Goal: Communication & Community: Share content

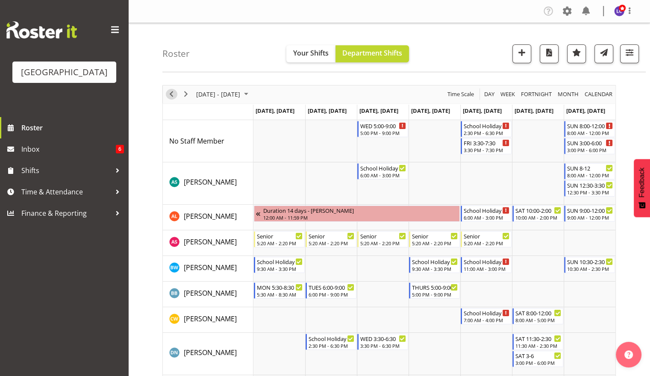
click at [166, 99] on div "previous period" at bounding box center [171, 94] width 15 height 18
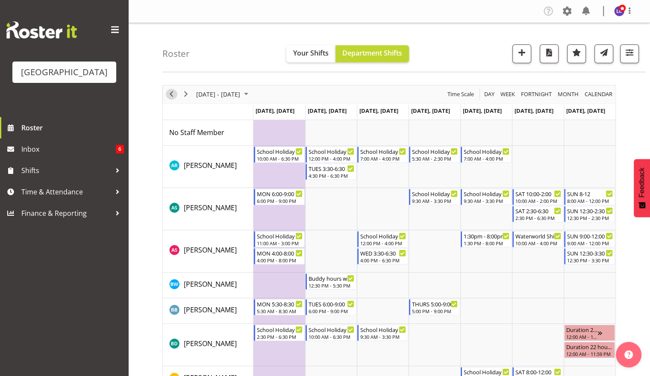
click at [170, 97] on span "Previous" at bounding box center [171, 94] width 10 height 11
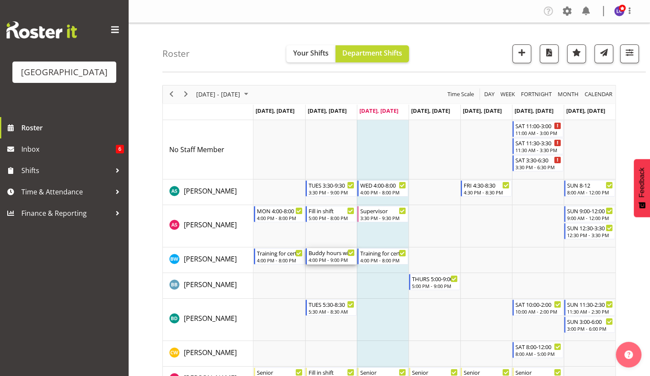
click at [339, 257] on div "4:00 PM - 9:00 PM" at bounding box center [332, 259] width 46 height 7
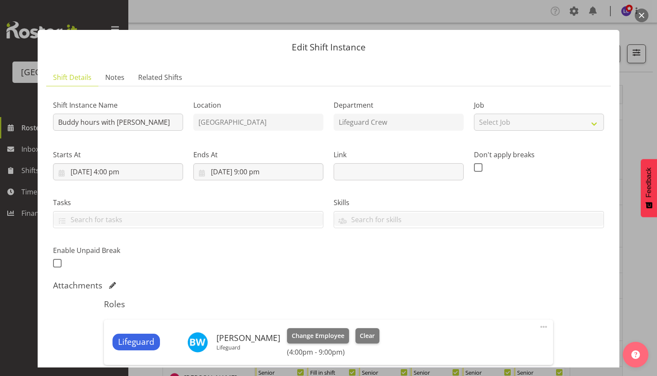
click at [646, 15] on button "button" at bounding box center [641, 16] width 14 height 14
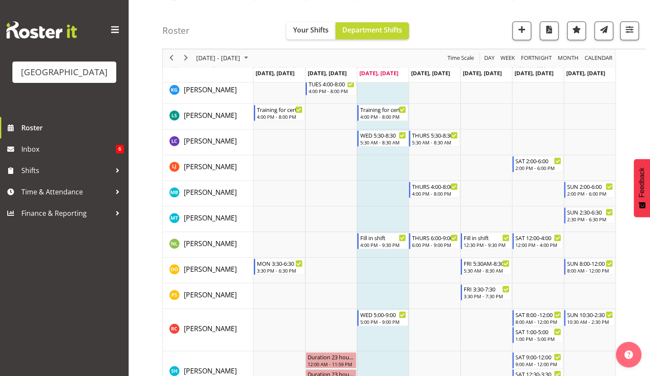
scroll to position [708, 0]
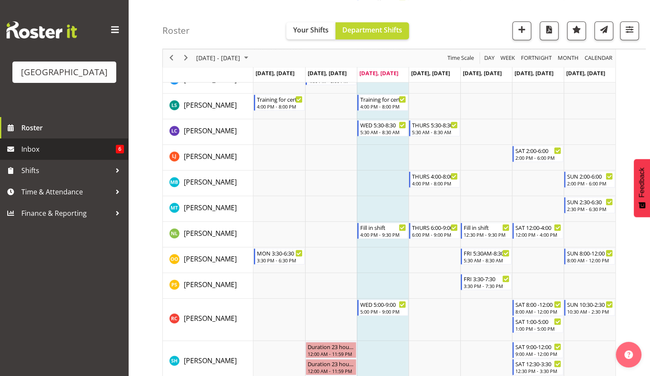
click at [71, 143] on span "Inbox" at bounding box center [68, 149] width 94 height 13
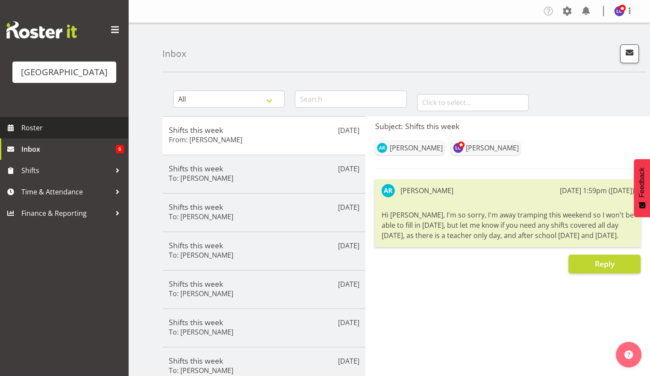
click at [90, 127] on span "Roster" at bounding box center [72, 127] width 103 height 13
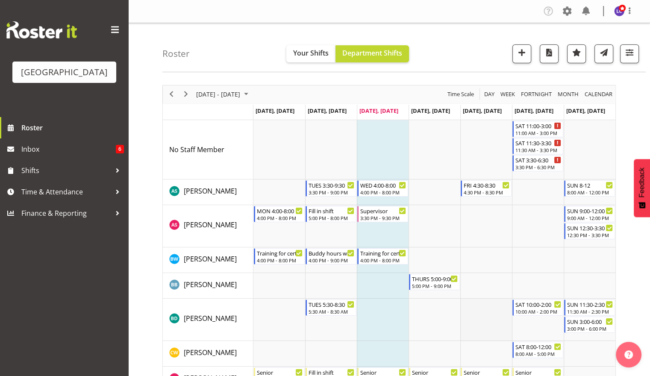
click at [484, 312] on td "Timeline Week of September 17, 2025" at bounding box center [486, 320] width 52 height 42
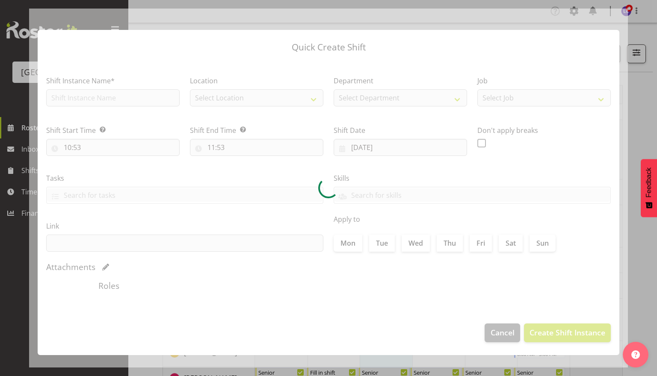
click at [484, 312] on div at bounding box center [328, 188] width 598 height 359
type input "19/09/2025"
checkbox input "true"
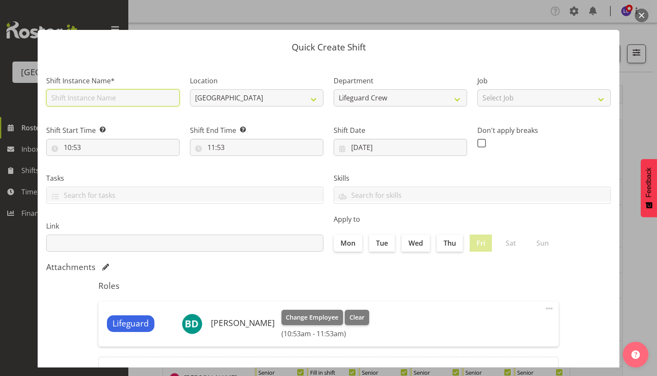
click at [130, 95] on input "text" at bounding box center [112, 97] width 133 height 17
type input "Cover for Staff to do CCP"
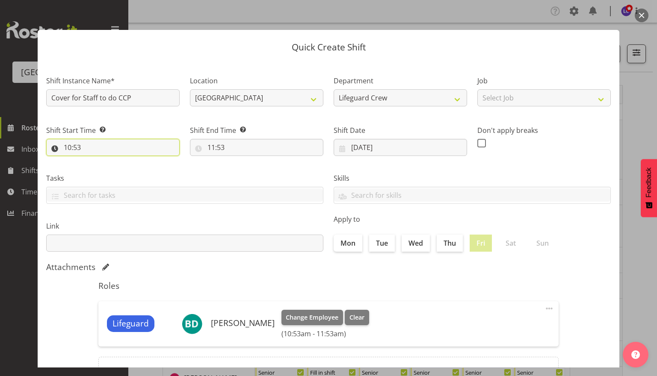
click at [95, 153] on input "10:53" at bounding box center [112, 147] width 133 height 17
click at [105, 171] on select "00 01 02 03 04 05 06 07 08 09 10 11 12 13 14 15 16 17 18 19 20 21 22 23" at bounding box center [104, 169] width 19 height 17
select select "8"
click at [95, 161] on select "00 01 02 03 04 05 06 07 08 09 10 11 12 13 14 15 16 17 18 19 20 21 22 23" at bounding box center [104, 169] width 19 height 17
type input "08:53"
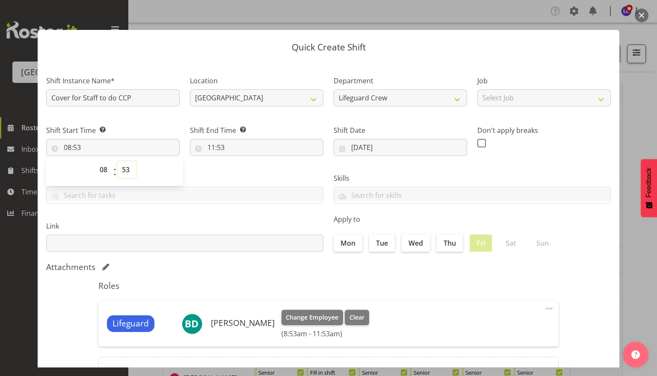
click at [129, 173] on select "00 01 02 03 04 05 06 07 08 09 10 11 12 13 14 15 16 17 18 19 20 21 22 23 24 25 2…" at bounding box center [126, 169] width 19 height 17
select select "0"
click at [117, 161] on select "00 01 02 03 04 05 06 07 08 09 10 11 12 13 14 15 16 17 18 19 20 21 22 23 24 25 2…" at bounding box center [126, 169] width 19 height 17
type input "08:00"
click at [221, 148] on input "11:53" at bounding box center [256, 147] width 133 height 17
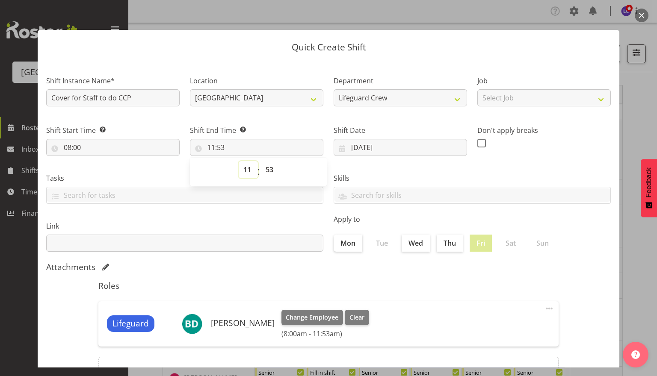
click at [244, 173] on select "00 01 02 03 04 05 06 07 08 09 10 11 12 13 14 15 16 17 18 19 20 21 22 23" at bounding box center [248, 169] width 19 height 17
select select "14"
click at [239, 161] on select "00 01 02 03 04 05 06 07 08 09 10 11 12 13 14 15 16 17 18 19 20 21 22 23" at bounding box center [248, 169] width 19 height 17
type input "14:53"
drag, startPoint x: 267, startPoint y: 173, endPoint x: 271, endPoint y: 179, distance: 7.0
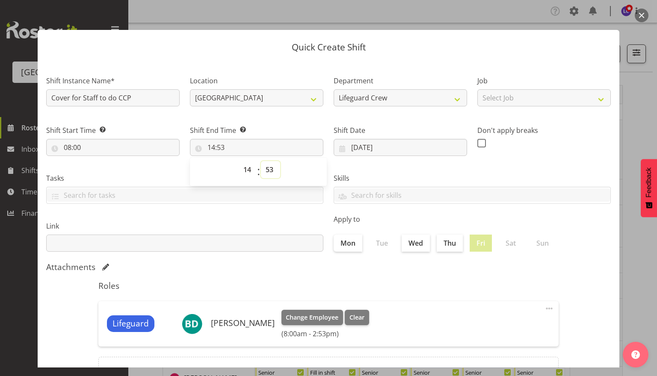
click at [267, 173] on select "00 01 02 03 04 05 06 07 08 09 10 11 12 13 14 15 16 17 18 19 20 21 22 23 24 25 2…" at bounding box center [270, 169] width 19 height 17
select select "0"
click at [261, 161] on select "00 01 02 03 04 05 06 07 08 09 10 11 12 13 14 15 16 17 18 19 20 21 22 23 24 25 2…" at bounding box center [270, 169] width 19 height 17
type input "14:00"
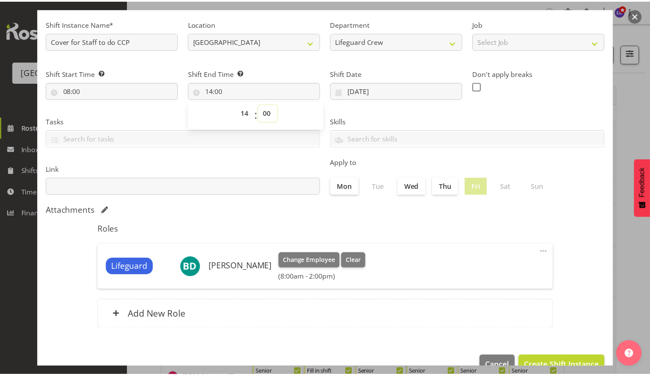
scroll to position [77, 0]
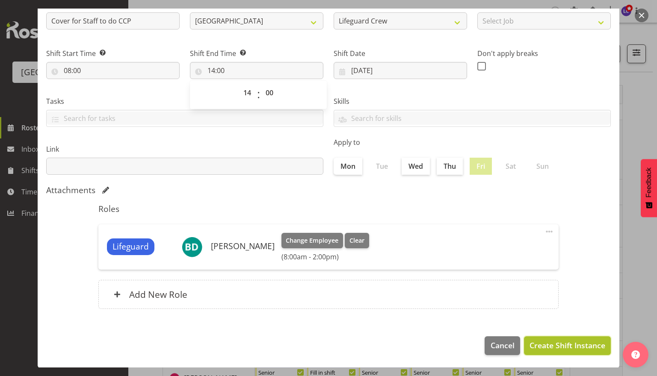
click at [567, 345] on span "Create Shift Instance" at bounding box center [567, 345] width 76 height 11
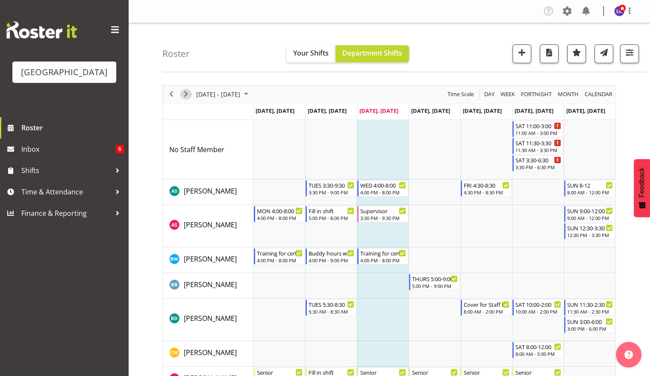
click at [184, 93] on span "Next" at bounding box center [186, 94] width 10 height 11
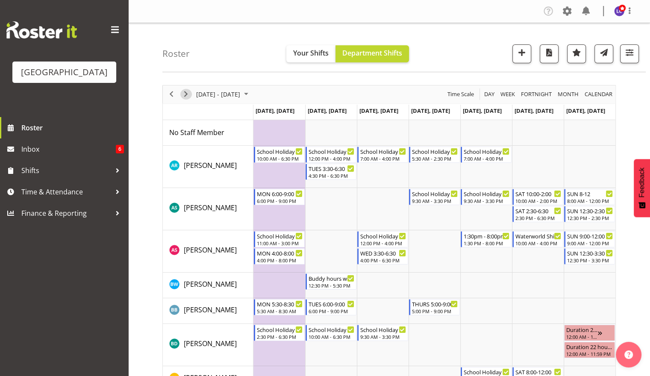
click at [187, 97] on span "Next" at bounding box center [186, 94] width 10 height 11
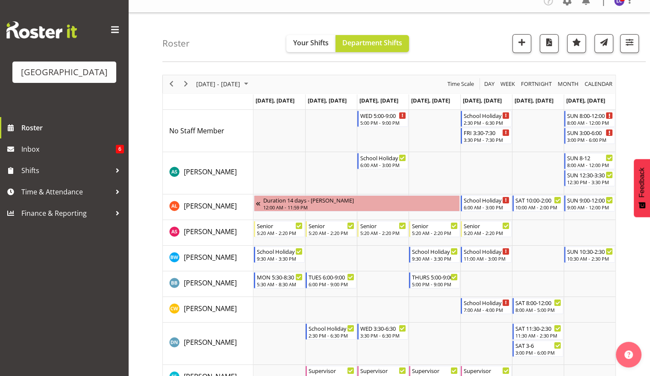
scroll to position [13, 0]
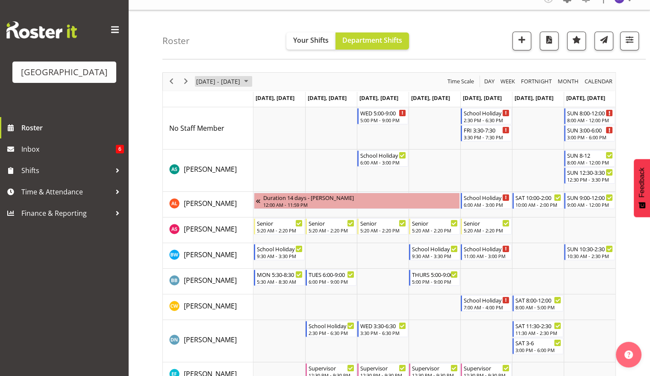
click at [206, 85] on span "Sep 29 - Oct 05, 2025" at bounding box center [218, 81] width 46 height 11
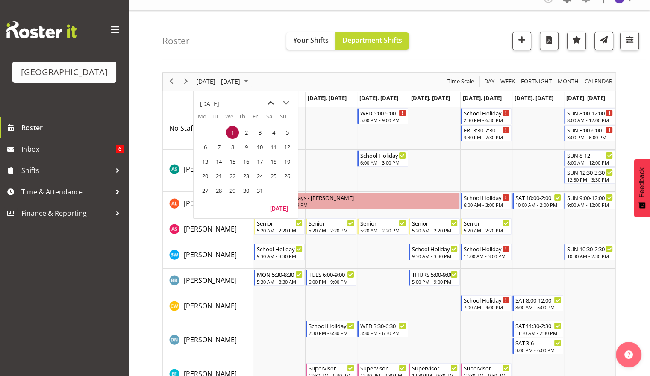
click at [270, 103] on span "previous month" at bounding box center [270, 102] width 15 height 15
click at [233, 165] on span "17" at bounding box center [232, 161] width 13 height 13
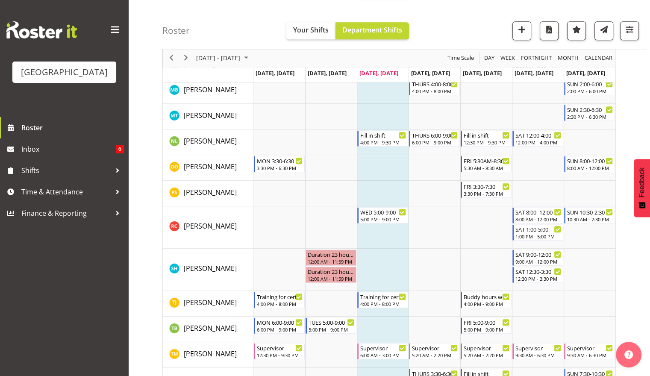
scroll to position [802, 0]
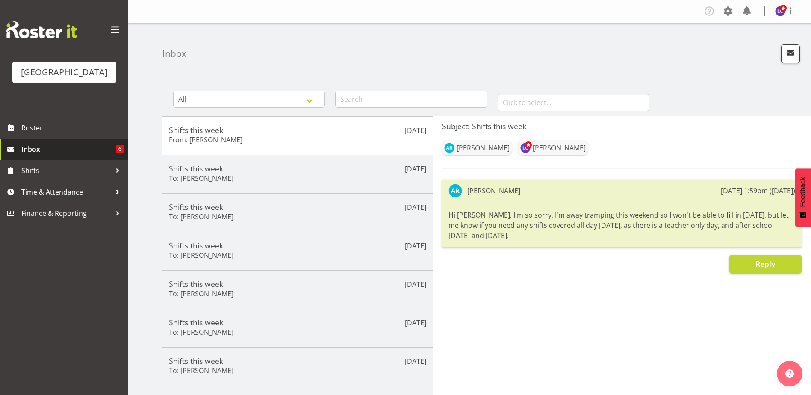
click at [99, 148] on span "Inbox" at bounding box center [68, 149] width 94 height 13
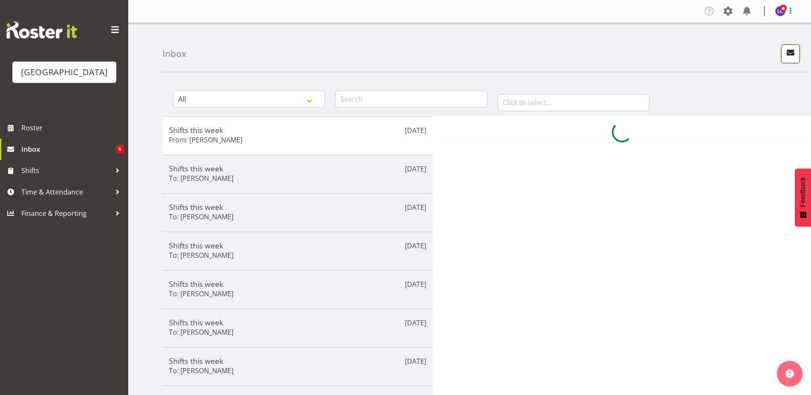
click at [787, 54] on span "button" at bounding box center [790, 52] width 11 height 11
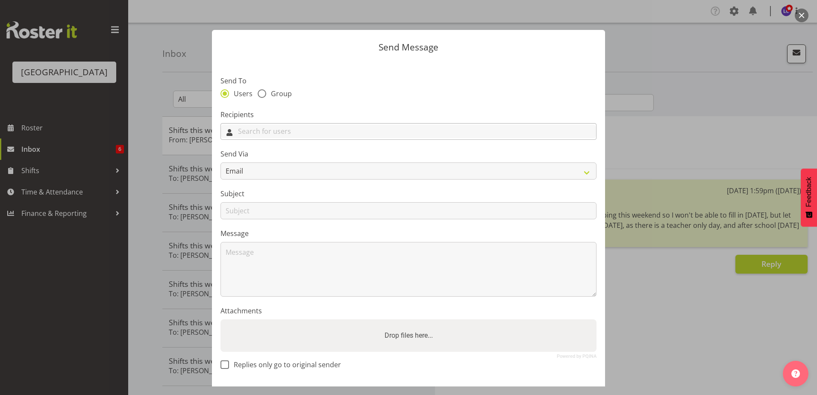
click at [328, 135] on input "text" at bounding box center [408, 131] width 375 height 13
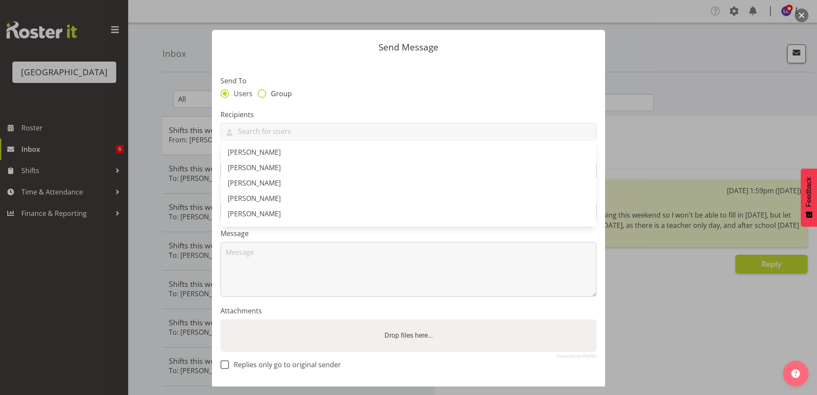
click at [286, 93] on span "Group" at bounding box center [279, 93] width 26 height 9
click at [263, 93] on input "Group" at bounding box center [261, 94] width 6 height 6
radio input "true"
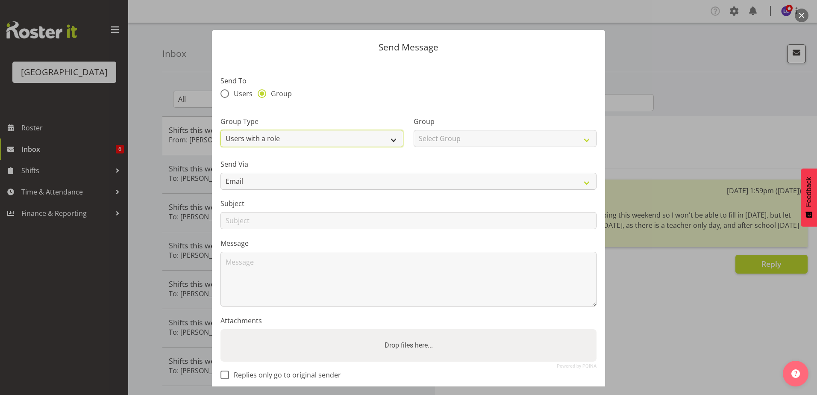
click at [306, 136] on select "Users with a role Users with a skill Primary users in a location All users in a…" at bounding box center [312, 138] width 183 height 17
select select "all_department"
click at [221, 130] on select "Users with a role Users with a skill Primary users in a location All users in a…" at bounding box center [312, 138] width 183 height 17
click at [448, 144] on select "Select Group Cleaning Crew Customer Services Crew Lifeguard Crew Maintenance Cr…" at bounding box center [505, 138] width 183 height 17
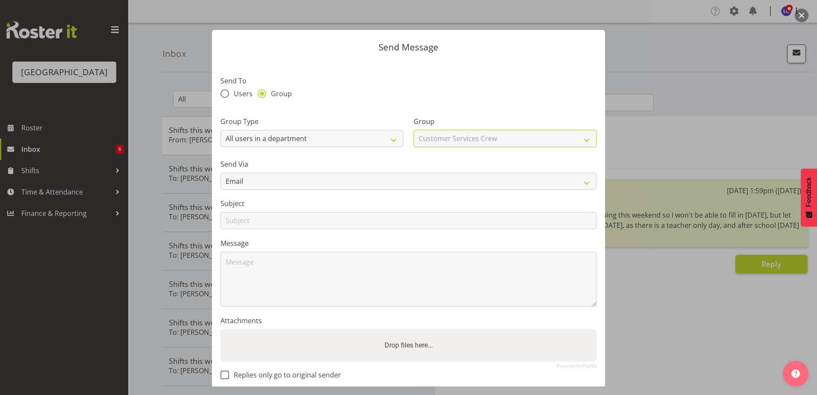
click at [414, 130] on select "Select Group Cleaning Crew Customer Services Crew Lifeguard Crew Maintenance Cr…" at bounding box center [505, 138] width 183 height 17
click at [464, 142] on select "Cleaning Crew Customer Services Crew Lifeguard Crew Maintenance Crew Swim Schoo…" at bounding box center [505, 138] width 183 height 17
select select "114"
click at [414, 130] on select "Cleaning Crew Customer Services Crew Lifeguard Crew Maintenance Crew Swim Schoo…" at bounding box center [505, 138] width 183 height 17
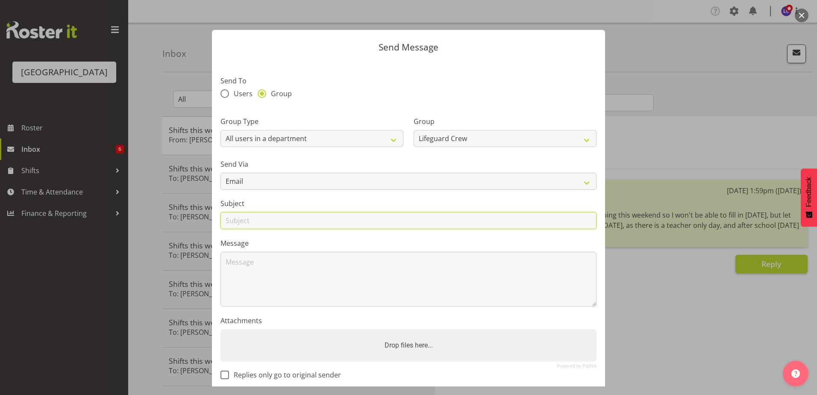
click at [359, 225] on input "text" at bounding box center [409, 220] width 376 height 17
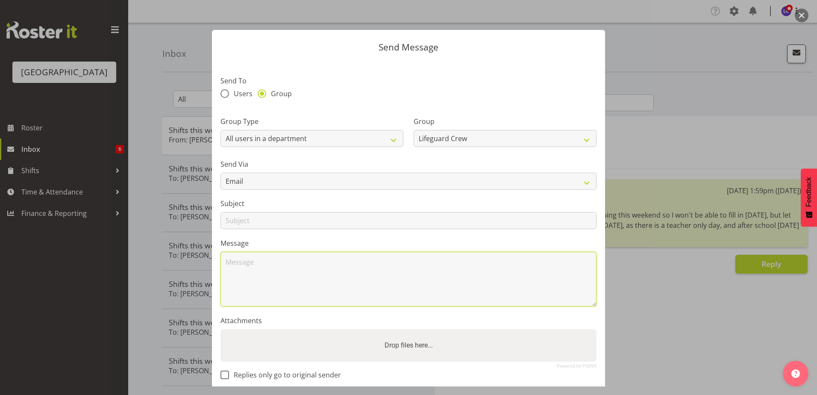
click at [458, 271] on textarea at bounding box center [409, 279] width 376 height 55
click at [365, 295] on textarea "Good Morning, We need your help!! [DATE] - 11.00am-3.00pm" at bounding box center [409, 279] width 376 height 55
click at [239, 283] on textarea "Good Morning, We need your help!! [DATE] - 11.00am-3.00pm, 11.30pm-3.30, 3.30-6…" at bounding box center [409, 279] width 376 height 55
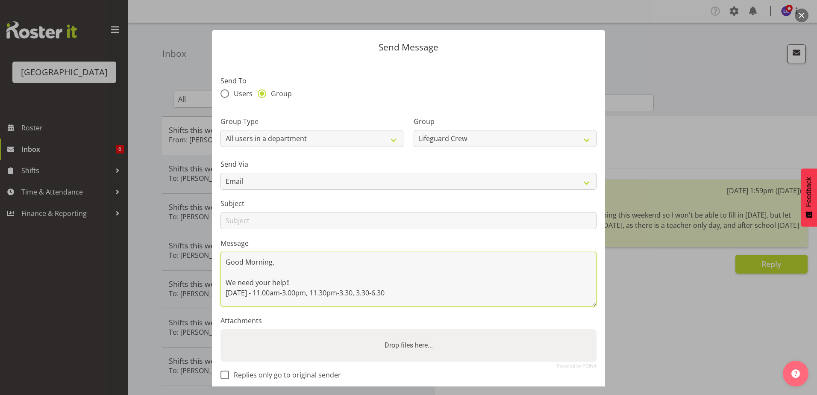
click at [226, 280] on textarea "Good Morning, We need your help!! [DATE] - 11.00am-3.00pm, 11.30pm-3.30, 3.30-6…" at bounding box center [409, 279] width 376 height 55
click at [231, 296] on textarea "Good Morning, We need your help!! [DATE] - 11.00am-3.00pm, 11.30pm-3.30, 3.30-6…" at bounding box center [409, 279] width 376 height 55
click at [258, 307] on section "Send To Users Group Group Type Users with a role Users with a skill Primary use…" at bounding box center [408, 225] width 393 height 330
click at [259, 298] on textarea "Good Morning, We need your help!! [DATE] - 11.00am-3.00pm, 11.30pm-3.30, 3.30-6…" at bounding box center [409, 279] width 376 height 55
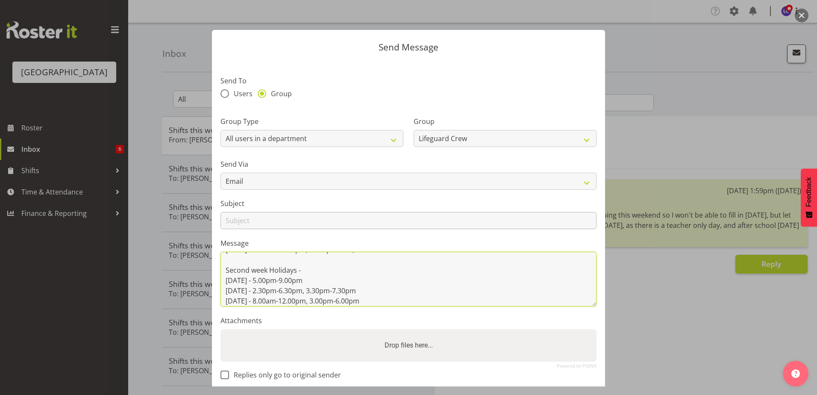
type textarea "Good Morning, We need your help!! [DATE] - 11.00am-3.00pm, 11.30pm-3.30, 3.30-6…"
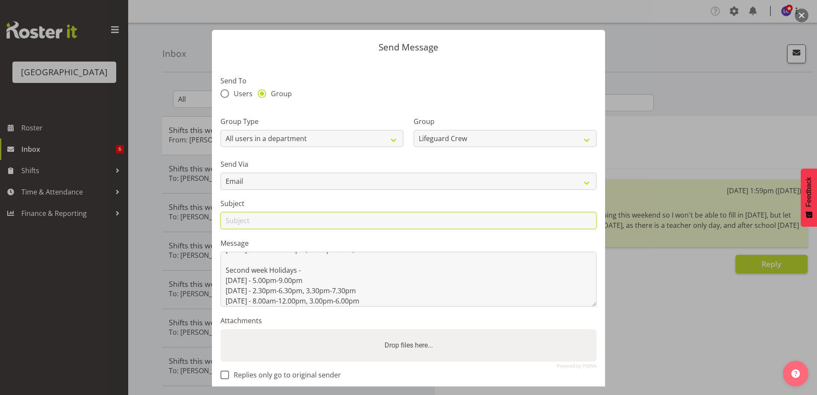
click at [441, 215] on input "text" at bounding box center [409, 220] width 376 height 17
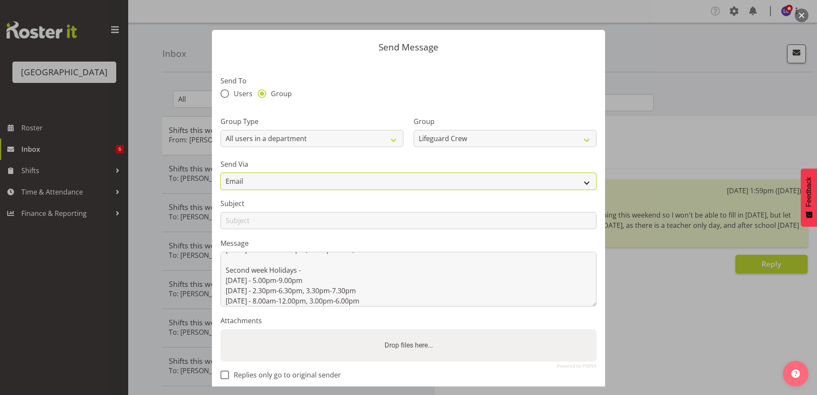
click at [416, 180] on select "Email SMS" at bounding box center [409, 181] width 376 height 17
select select "sms"
click at [221, 173] on select "Email SMS" at bounding box center [409, 181] width 376 height 17
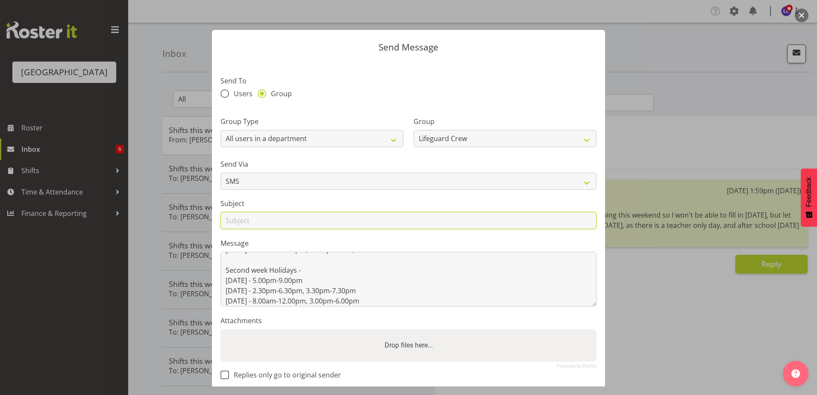
click at [281, 224] on input "text" at bounding box center [409, 220] width 376 height 17
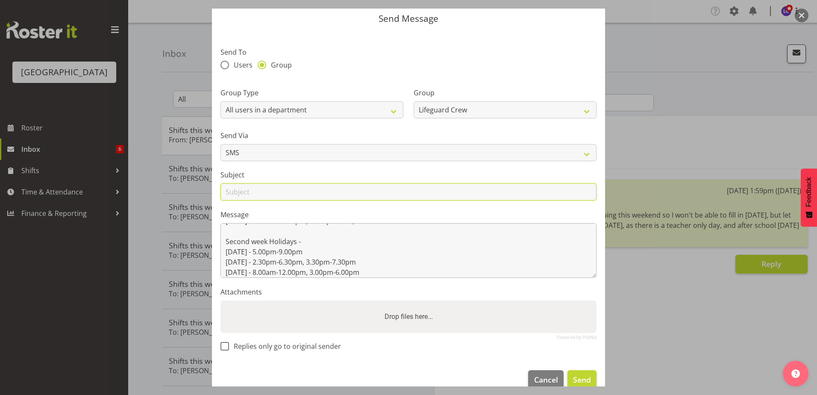
scroll to position [44, 0]
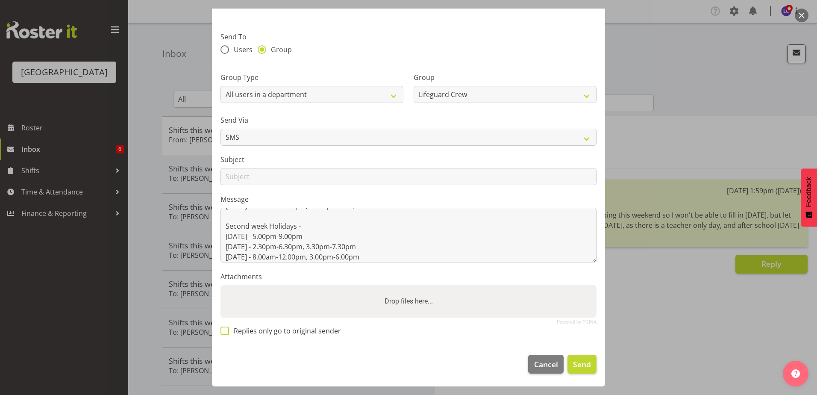
click at [227, 331] on span at bounding box center [225, 331] width 9 height 9
click at [226, 331] on input "Replies only go to original sender" at bounding box center [224, 331] width 6 height 6
checkbox input "true"
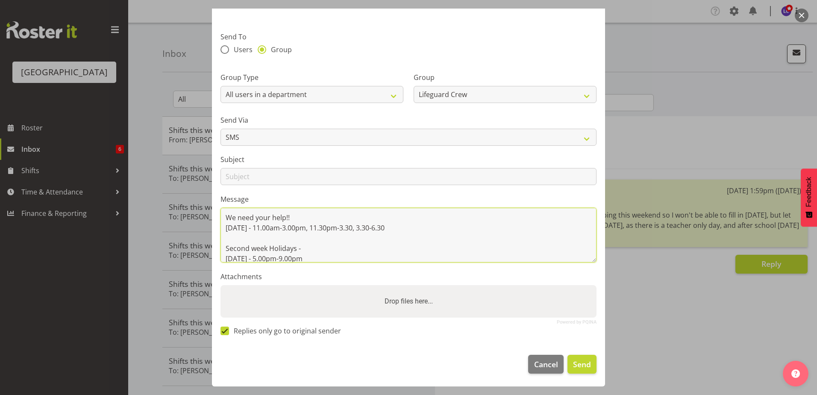
scroll to position [0, 0]
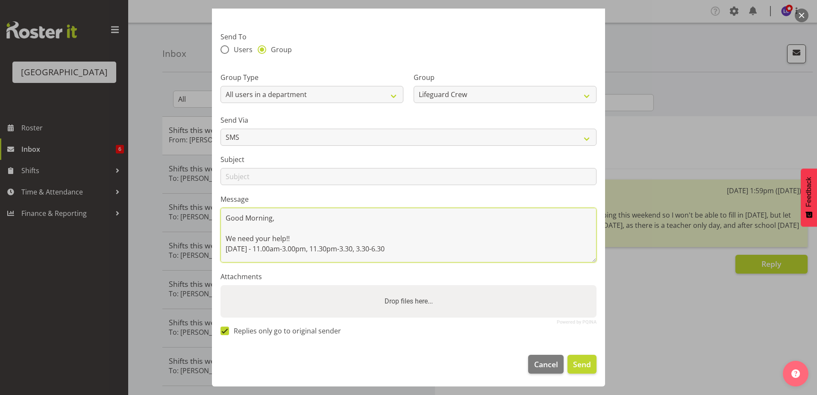
click at [334, 212] on textarea "Good Morning, We need your help!! [DATE] - 11.00am-3.00pm, 11.30pm-3.30, 3.30-6…" at bounding box center [409, 235] width 376 height 55
click at [254, 233] on textarea "Good Morning, We need your help!! [DATE] - 11.00am-3.00pm, 11.30pm-3.30, 3.30-6…" at bounding box center [409, 235] width 376 height 55
click at [513, 253] on textarea "Good Morning, We need your help!! [DATE] - 11.00am-3.00pm, 11.30pm-3.30, 3.30-6…" at bounding box center [409, 235] width 376 height 55
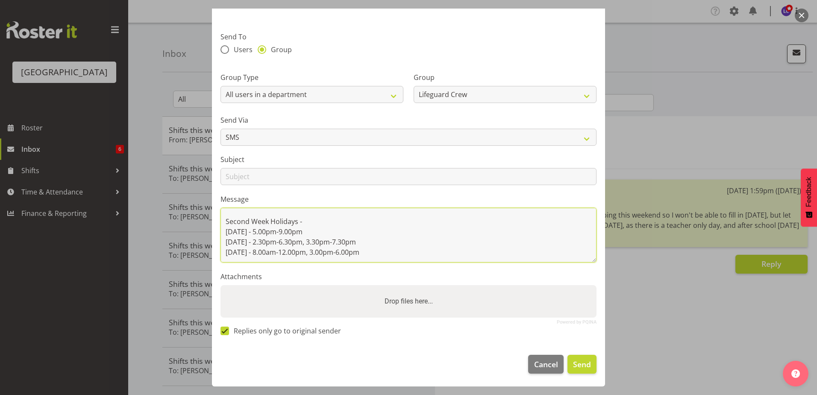
scroll to position [48, 0]
click at [590, 215] on textarea "Good Morning, We need your help!! [DATE] - 11.00am-3.00pm, 11.30pm-3.30, 3.30-6…" at bounding box center [409, 235] width 376 height 55
click at [351, 236] on textarea "Good Morning, We need your help!! [DATE] - 11.00am-3.00pm, 11.30pm-3.30, 3.30-6…" at bounding box center [409, 235] width 376 height 55
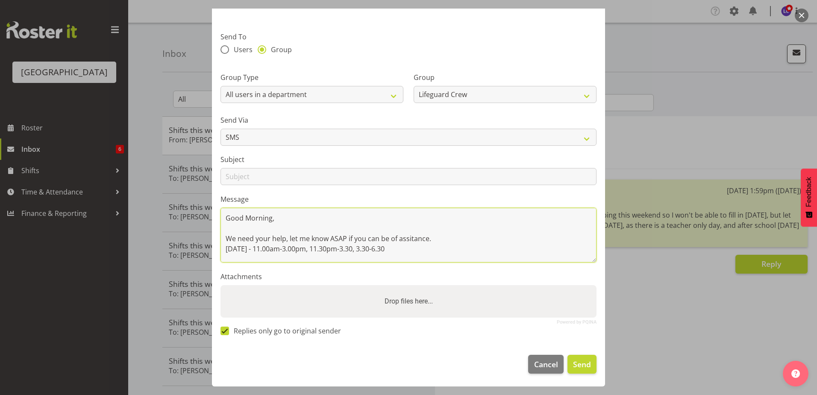
click at [498, 212] on textarea "Good Morning, We need your help, let me know ASAP if you can be of assitance. […" at bounding box center [409, 235] width 376 height 55
click at [455, 242] on textarea "Good Morning, We need your help, let me know ASAP if you can be of assitance. […" at bounding box center [409, 235] width 376 height 55
click at [398, 238] on textarea "Good Morning, We need your help, let me know ASAP if you can be of assitance [D…" at bounding box center [409, 235] width 376 height 55
type textarea "Good Morning, We need your help, let me know ASAP if you can be of assistance. …"
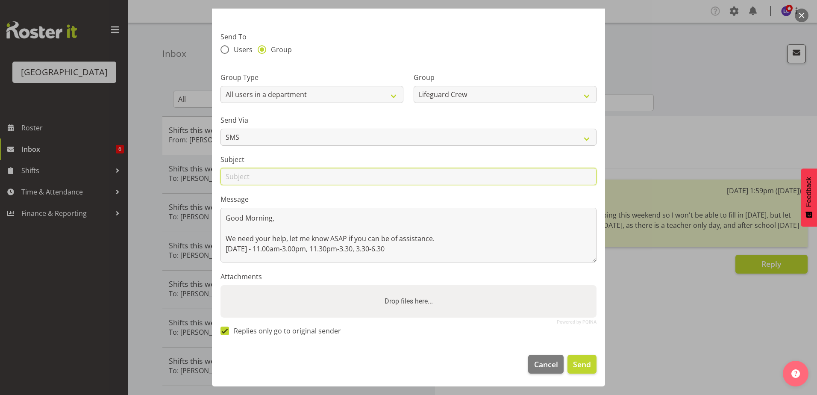
click at [355, 177] on input "text" at bounding box center [409, 176] width 376 height 17
type input "Shifts available"
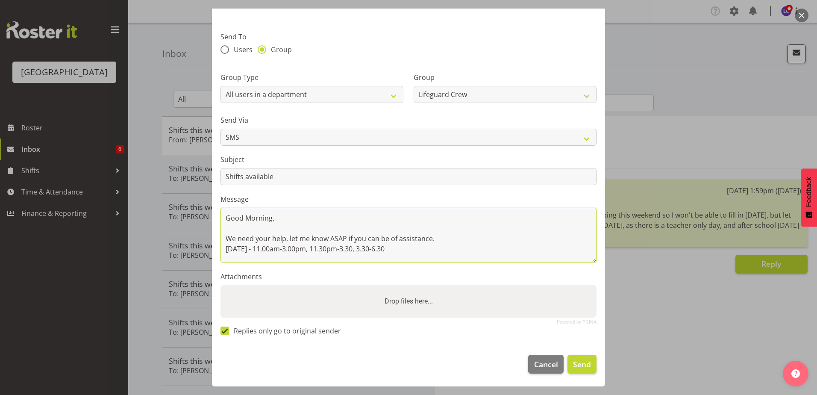
click at [454, 228] on textarea "Good Morning, We need your help, let me know ASAP if you can be of assistance. …" at bounding box center [409, 235] width 376 height 55
click at [375, 252] on textarea "Good Morning, We need your help, let me know ASAP if you can be of assistance. …" at bounding box center [409, 235] width 376 height 55
click at [404, 247] on textarea "Good Morning, We need your help, let me know ASAP if you can be of assistance. …" at bounding box center [409, 235] width 376 height 55
click at [454, 250] on textarea "Good Morning, We need your help, let me know ASAP if you can be of assistance. …" at bounding box center [409, 235] width 376 height 55
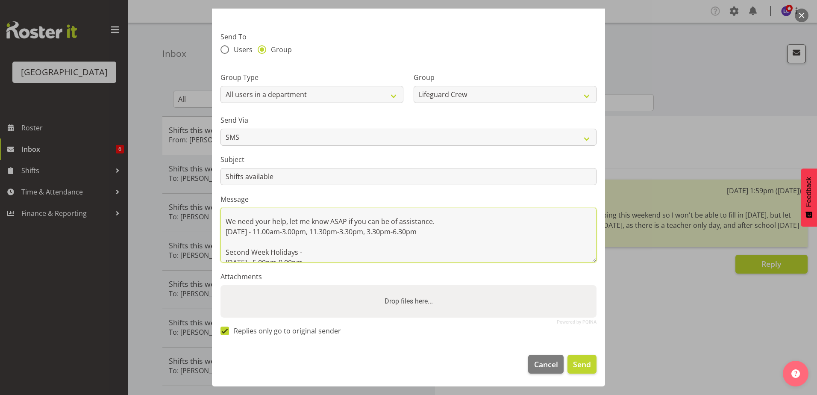
drag, startPoint x: 353, startPoint y: 233, endPoint x: 358, endPoint y: 238, distance: 7.0
click at [353, 234] on textarea "Good Morning, We need your help, let me know ASAP if you can be of assistance. …" at bounding box center [409, 235] width 376 height 55
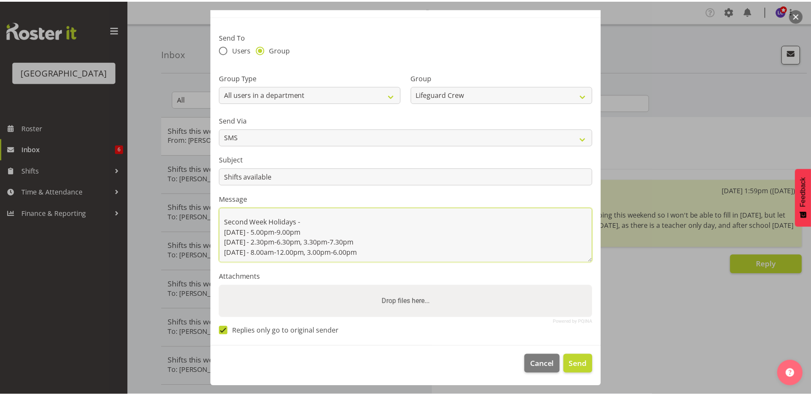
scroll to position [48, 0]
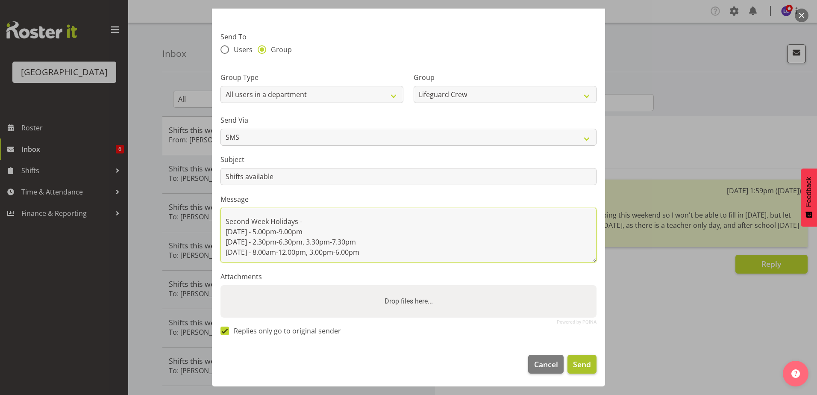
type textarea "Good Morning, We need your help, let me know ASAP if you can be of assistance. …"
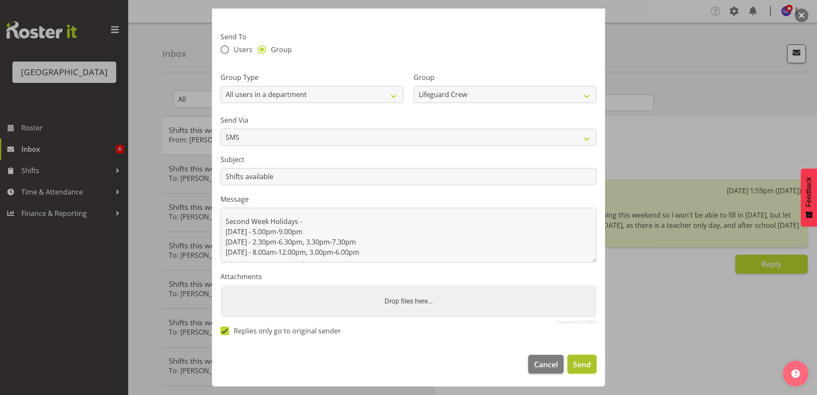
click at [580, 365] on span "Send" at bounding box center [582, 364] width 18 height 11
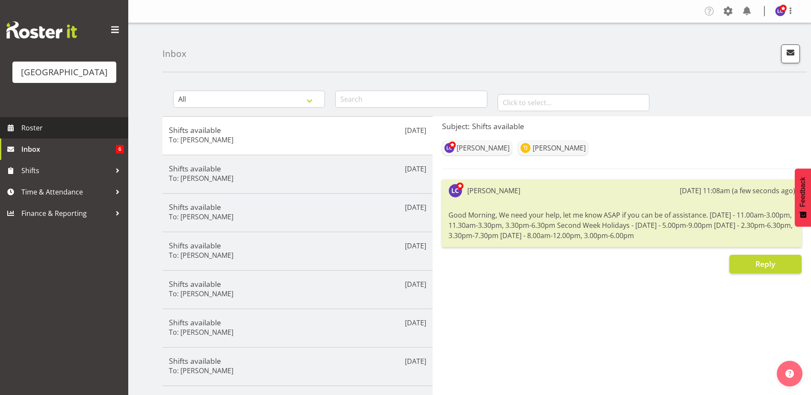
click at [48, 131] on span "Roster" at bounding box center [72, 127] width 103 height 13
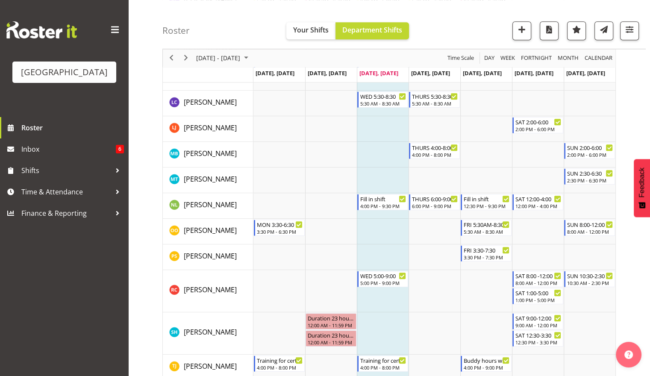
scroll to position [735, 0]
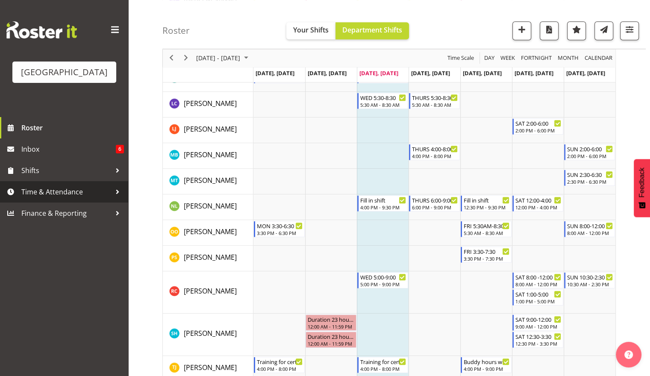
drag, startPoint x: 653, startPoint y: 248, endPoint x: 113, endPoint y: 202, distance: 542.3
click at [113, 202] on link "Time & Attendance" at bounding box center [64, 191] width 128 height 21
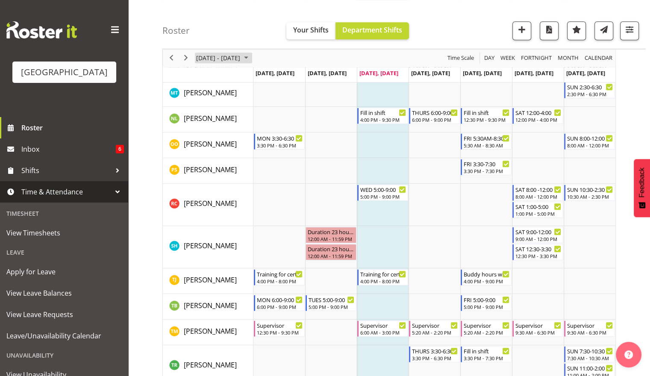
click at [207, 60] on span "September 15 - 21, 2025" at bounding box center [218, 58] width 46 height 11
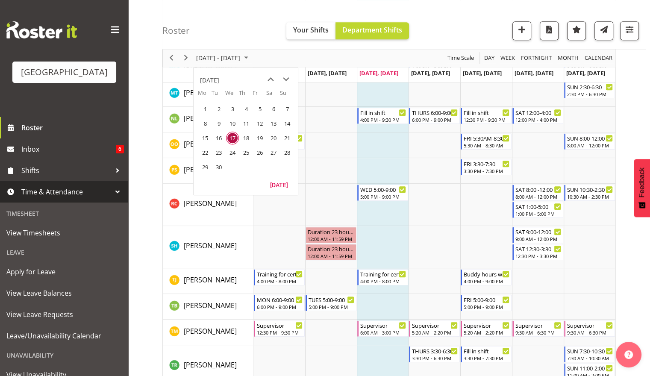
click at [219, 126] on span "9" at bounding box center [218, 123] width 13 height 13
